Goal: Register for event/course

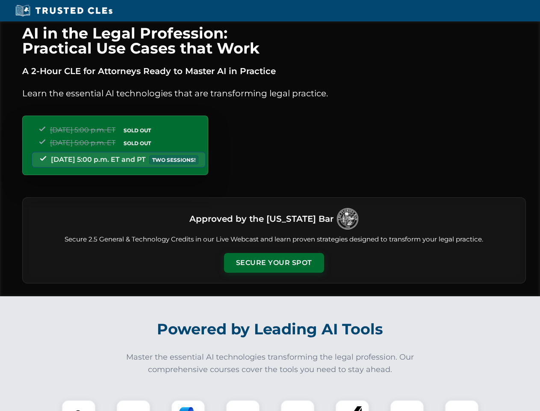
click at [274, 263] on button "Secure Your Spot" at bounding box center [274, 263] width 100 height 20
click at [79, 405] on img at bounding box center [78, 416] width 25 height 25
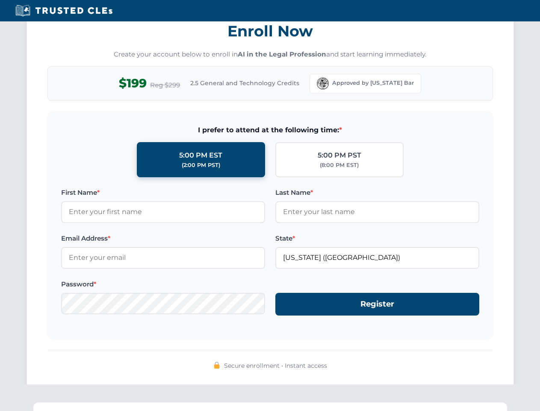
scroll to position [839, 0]
